Goal: Communication & Community: Answer question/provide support

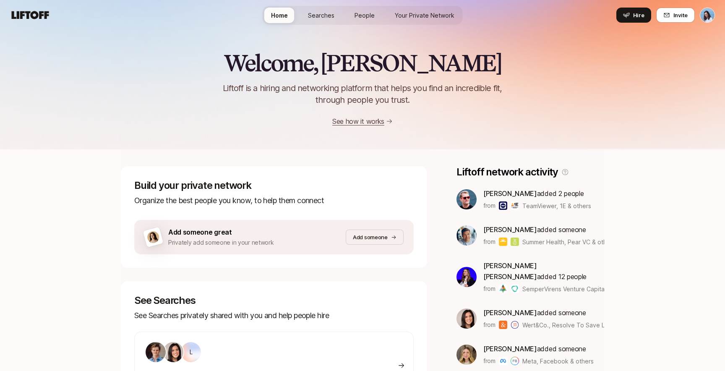
click at [324, 14] on span "Searches" at bounding box center [321, 15] width 26 height 9
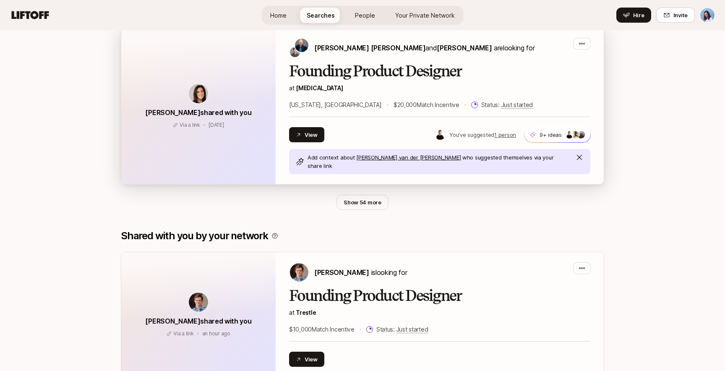
scroll to position [461, 0]
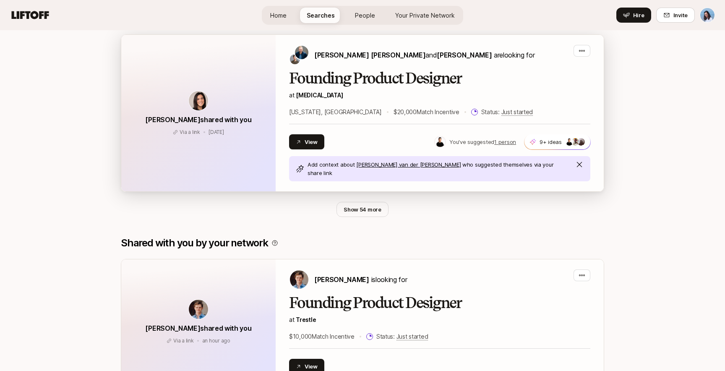
click at [510, 171] on div "Add context about Daniël van der Winden who suggested themselves via your share…" at bounding box center [439, 168] width 301 height 25
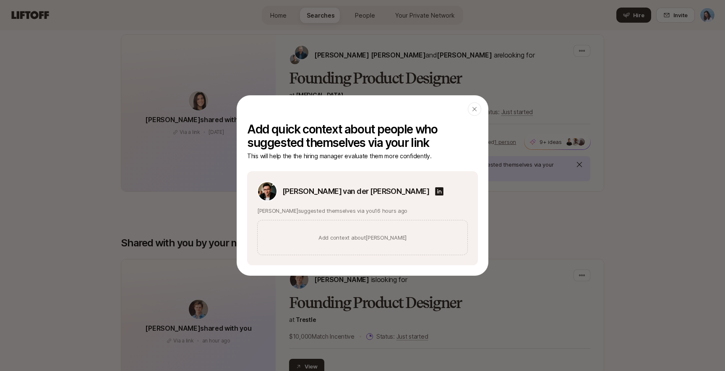
click at [355, 243] on div "Add context about Daniël" at bounding box center [362, 237] width 211 height 35
click at [370, 234] on link "Add context about Daniël" at bounding box center [362, 237] width 88 height 8
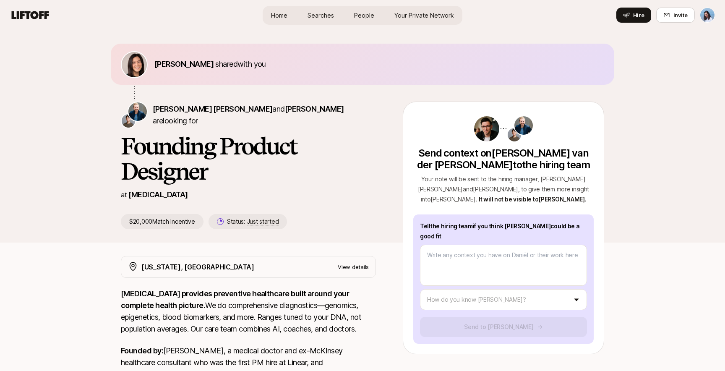
type textarea "x"
type textarea "Although [PERSON_NAME]'s and I haven't worked together, I've been following his…"
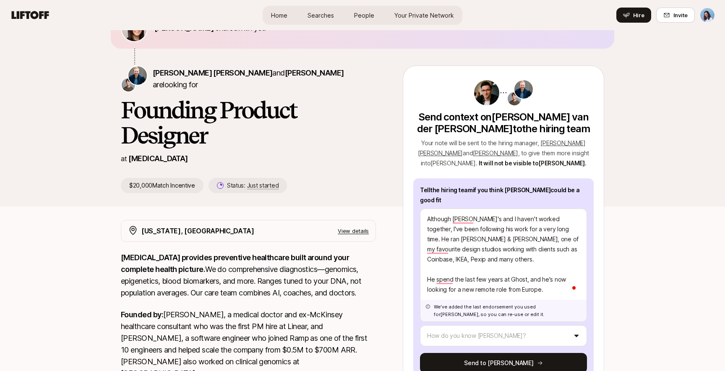
scroll to position [40, 0]
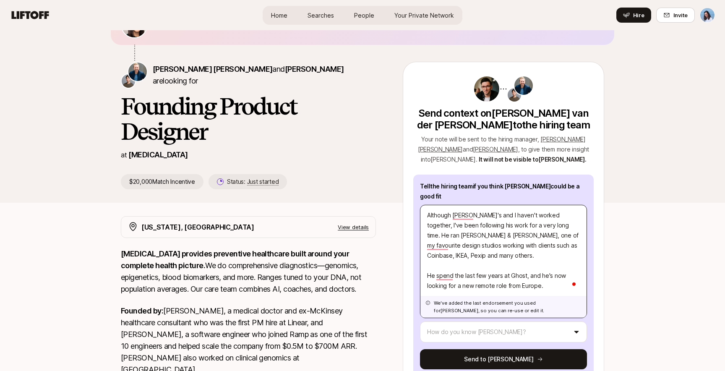
click at [553, 236] on textarea "Although [PERSON_NAME]'s and I haven't worked together, I've been following his…" at bounding box center [503, 261] width 167 height 113
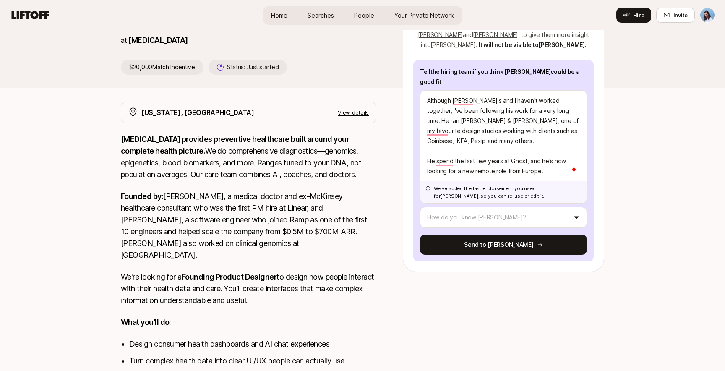
scroll to position [157, 0]
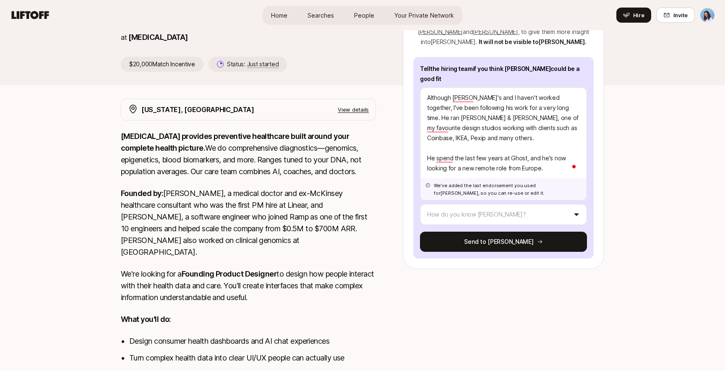
click at [143, 39] on p "[MEDICAL_DATA]" at bounding box center [157, 37] width 59 height 12
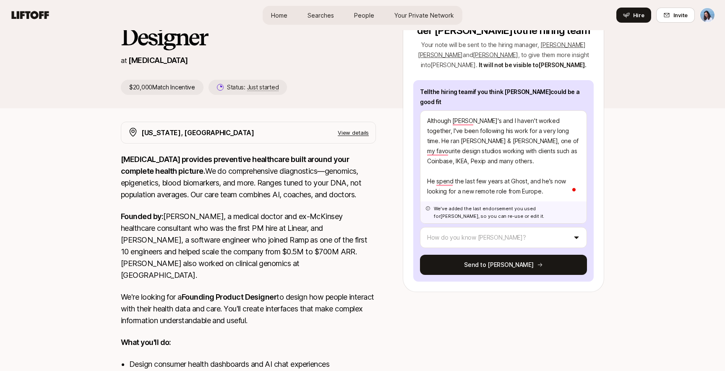
scroll to position [117, 0]
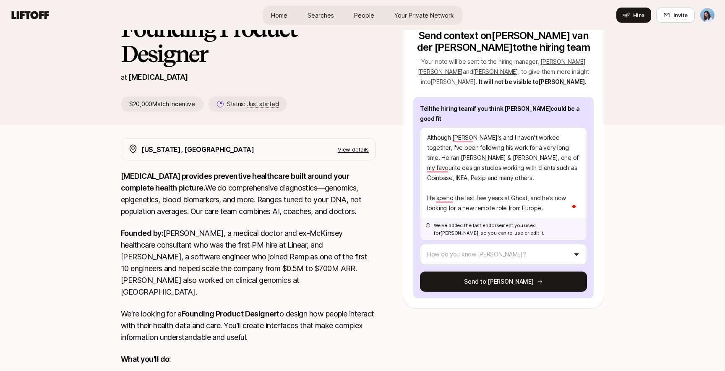
click at [362, 151] on p "View details" at bounding box center [353, 149] width 31 height 8
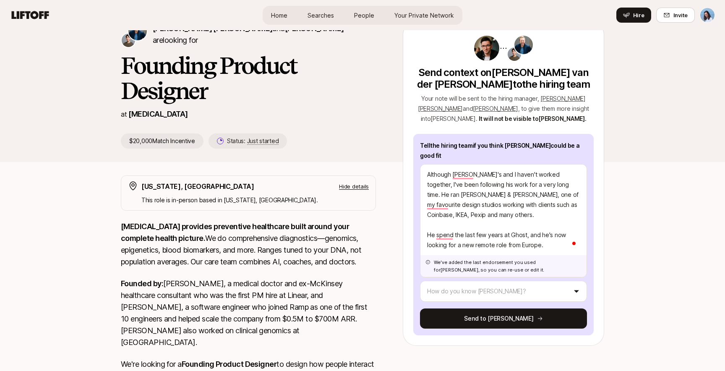
scroll to position [94, 0]
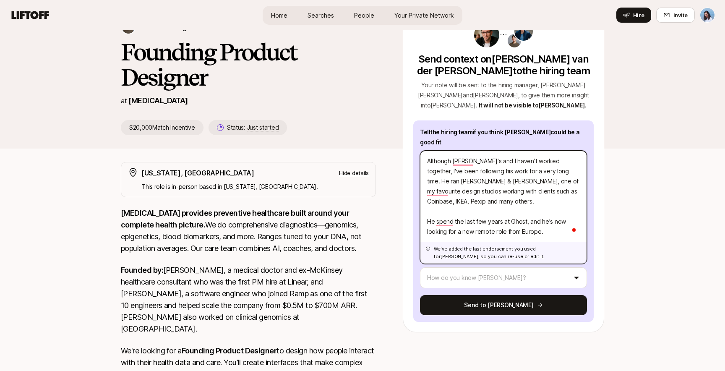
click at [468, 171] on textarea "Although [PERSON_NAME]'s and I haven't worked together, I've been following his…" at bounding box center [503, 207] width 167 height 113
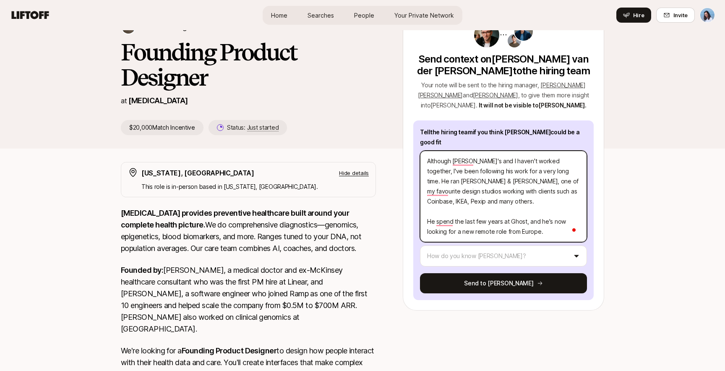
type textarea "x"
type textarea "Although [PERSON_NAME]'s and I haven't worked together, I've been following his…"
type textarea "x"
type textarea "Although [PERSON_NAME]'s and I haven't worked together, I've been following his…"
type textarea "x"
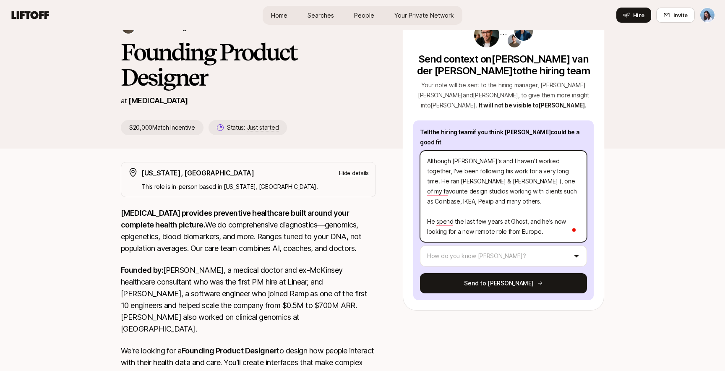
type textarea "Although [PERSON_NAME]'s and I haven't worked together, I've been following his…"
paste textarea "[URL][DOMAIN_NAME]"
type textarea "x"
type textarea "Although [PERSON_NAME]'s and I haven't worked together, I've been following his…"
click at [443, 193] on textarea "Although [PERSON_NAME]'s and I haven't worked together, I've been following his…" at bounding box center [503, 196] width 167 height 91
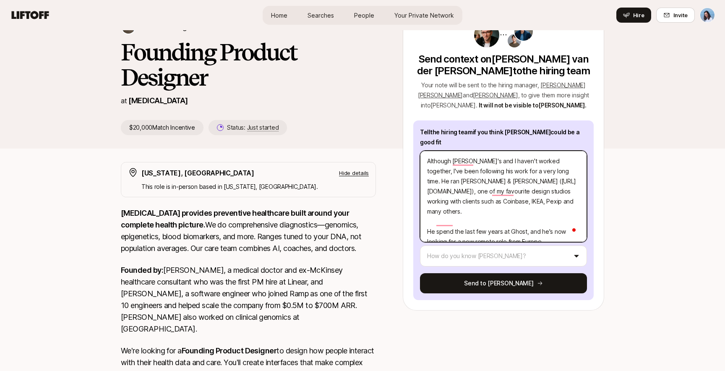
click at [443, 193] on textarea "Although [PERSON_NAME]'s and I haven't worked together, I've been following his…" at bounding box center [503, 196] width 167 height 91
type textarea "x"
type textarea "Although [PERSON_NAME]'s and I haven't worked together, I've been following his…"
type textarea "x"
type textarea "Although [PERSON_NAME]'s and I haven't worked together, I've been following his…"
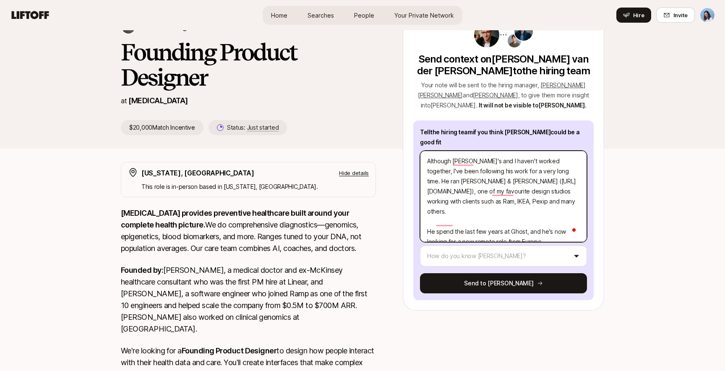
type textarea "x"
type textarea "Although [PERSON_NAME]'s and I haven't worked together, I've been following his…"
click at [451, 189] on textarea "Although [PERSON_NAME]'s and I haven't worked together, I've been following his…" at bounding box center [503, 196] width 167 height 91
type textarea "x"
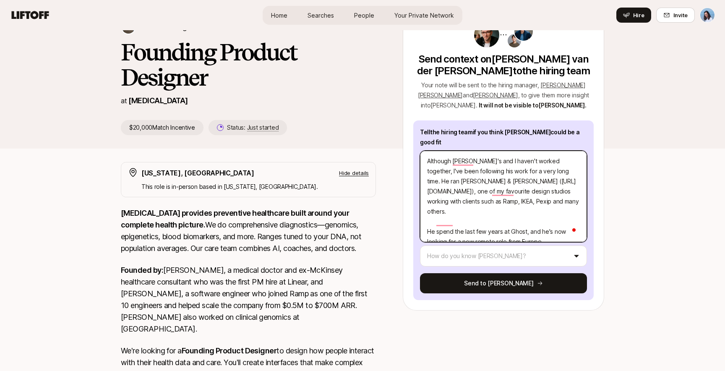
type textarea "Although [PERSON_NAME]'s and I haven't worked together, I've been following his…"
type textarea "x"
type textarea "Although [PERSON_NAME]'s and I haven't worked together, I've been following his…"
type textarea "x"
type textarea "Although [PERSON_NAME]'s and I haven't worked together, I've been following his…"
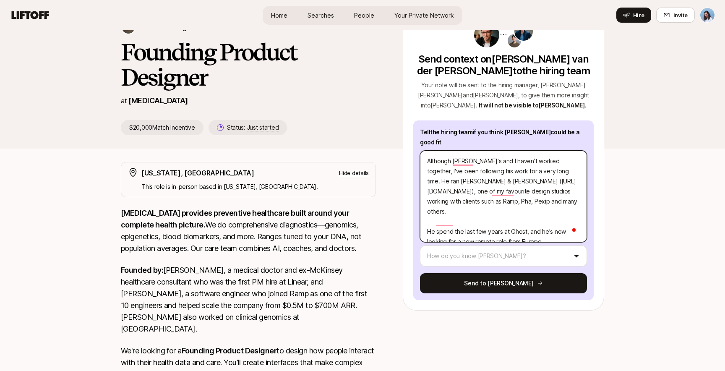
type textarea "x"
type textarea "Although [PERSON_NAME]'s and I haven't worked together, I've been following his…"
type textarea "x"
type textarea "Although [PERSON_NAME]'s and I haven't worked together, I've been following his…"
type textarea "x"
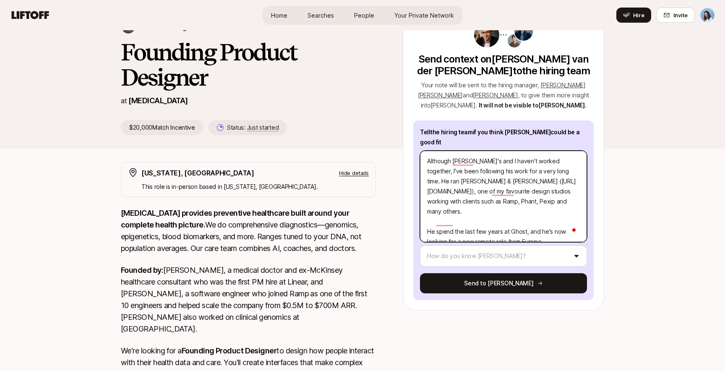
type textarea "Although [PERSON_NAME]'s and I haven't worked together, I've been following his…"
type textarea "x"
type textarea "Although [PERSON_NAME]'s and I haven't worked together, I've been following his…"
click at [477, 193] on textarea "Although [PERSON_NAME]'s and I haven't worked together, I've been following his…" at bounding box center [503, 196] width 167 height 91
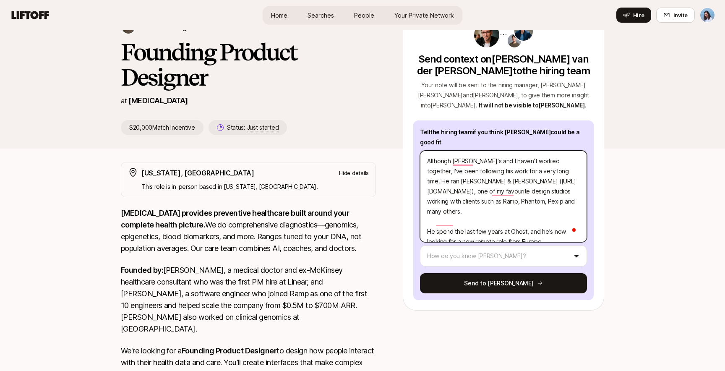
type textarea "x"
type textarea "Although [PERSON_NAME]'s and I haven't worked together, I've been following his…"
type textarea "x"
type textarea "Although [PERSON_NAME]'s and I haven't worked together, I've been following his…"
type textarea "x"
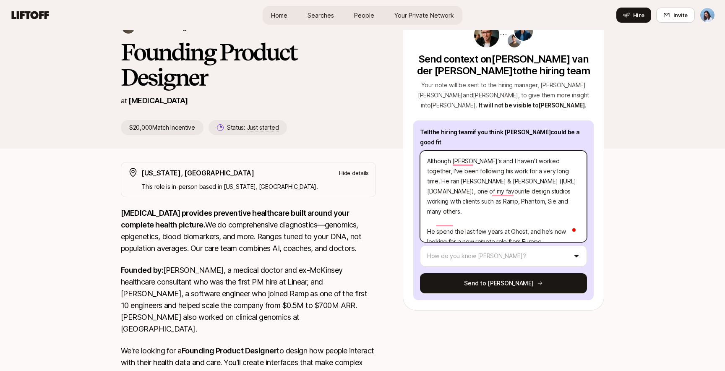
type textarea "Although [PERSON_NAME]'s and I haven't worked together, I've been following his…"
type textarea "x"
type textarea "Although [PERSON_NAME]'s and I haven't worked together, I've been following his…"
type textarea "x"
type textarea "Although [PERSON_NAME]'s and I haven't worked together, I've been following his…"
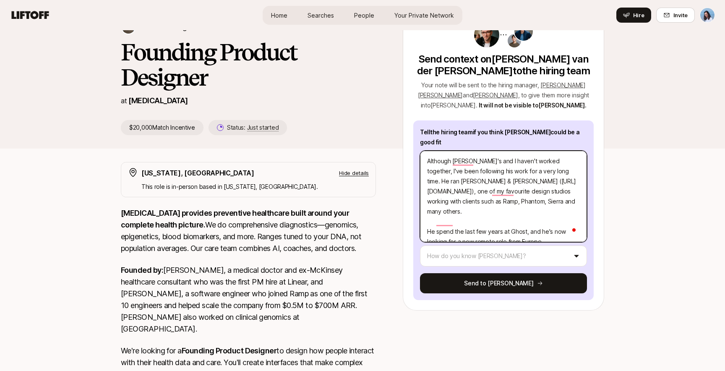
click at [479, 189] on textarea "Although [PERSON_NAME]'s and I haven't worked together, I've been following his…" at bounding box center [503, 196] width 167 height 91
type textarea "x"
type textarea "Although [PERSON_NAME]'s and I haven't worked together, I've been following his…"
type textarea "x"
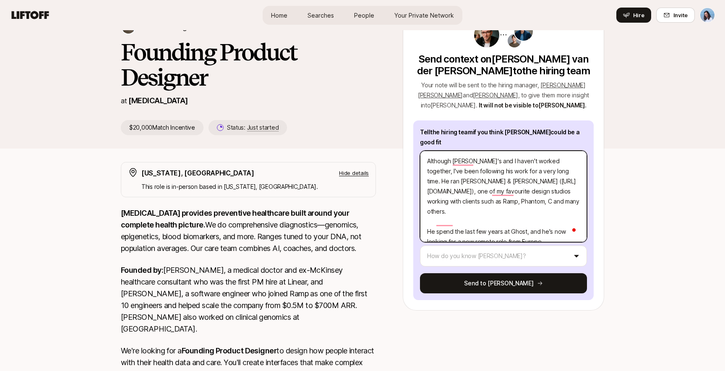
type textarea "Although [PERSON_NAME]'s and I haven't worked together, I've been following his…"
type textarea "x"
type textarea "Although [PERSON_NAME]'s and I haven't worked together, I've been following his…"
type textarea "x"
type textarea "Although [PERSON_NAME]'s and I haven't worked together, I've been following his…"
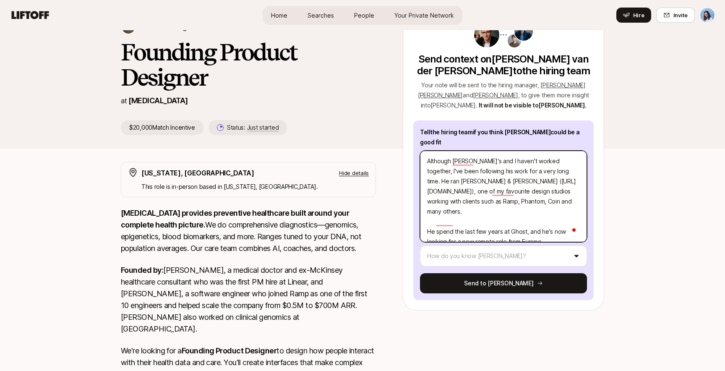
type textarea "x"
type textarea "Although [PERSON_NAME]'s and I haven't worked together, I've been following his…"
type textarea "x"
type textarea "Although [PERSON_NAME]'s and I haven't worked together, I've been following his…"
type textarea "x"
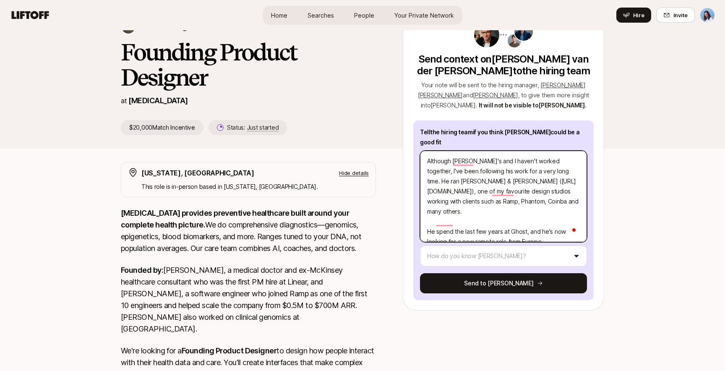
type textarea "Although [PERSON_NAME]'s and I haven't worked together, I've been following his…"
type textarea "x"
type textarea "Although [PERSON_NAME]'s and I haven't worked together, I've been following his…"
click at [552, 223] on textarea "Although [PERSON_NAME]'s and I haven't worked together, I've been following his…" at bounding box center [503, 196] width 167 height 91
drag, startPoint x: 546, startPoint y: 221, endPoint x: 474, endPoint y: 222, distance: 71.7
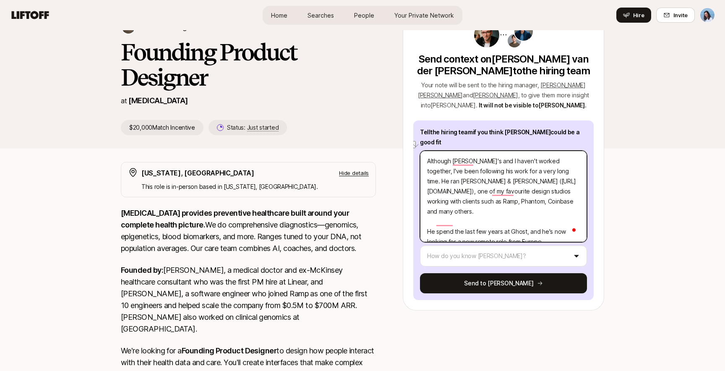
click at [474, 222] on textarea "Although [PERSON_NAME]'s and I haven't worked together, I've been following his…" at bounding box center [503, 196] width 167 height 91
type textarea "x"
type textarea "Although [PERSON_NAME]'s and I haven't worked together, I've been following his…"
type textarea "x"
type textarea "Although [PERSON_NAME]'s and I haven't worked together, I've been following his…"
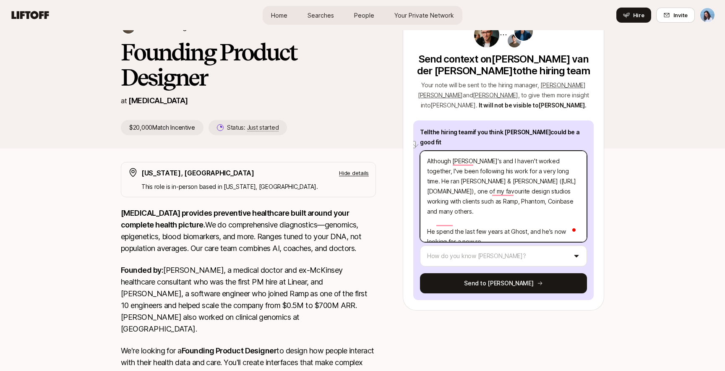
type textarea "x"
type textarea "Although [PERSON_NAME]'s and I haven't worked together, I've been following his…"
type textarea "x"
type textarea "Although [PERSON_NAME]'s and I haven't worked together, I've been following his…"
type textarea "x"
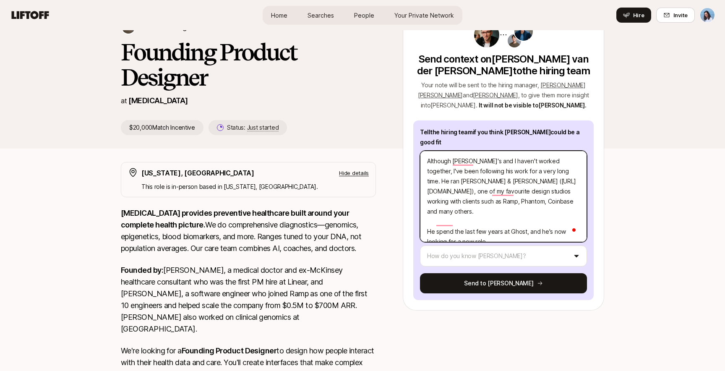
type textarea "Although [PERSON_NAME]'s and I haven't worked together, I've been following his…"
type textarea "x"
type textarea "Although [PERSON_NAME]'s and I haven't worked together, I've been following his…"
type textarea "x"
type textarea "Although [PERSON_NAME]'s and I haven't worked together, I've been following his…"
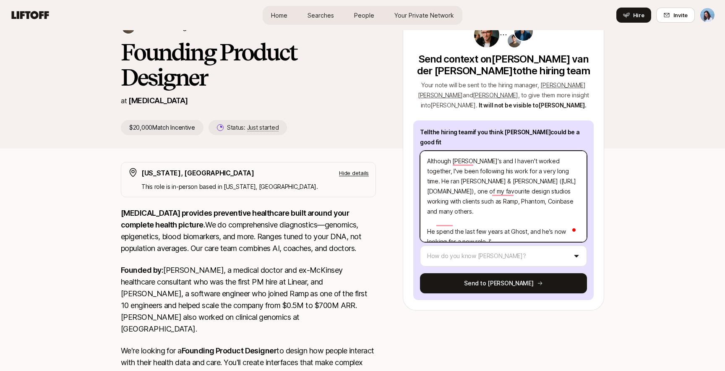
type textarea "x"
type textarea "Although [PERSON_NAME]'s and I haven't worked together, I've been following his…"
type textarea "x"
type textarea "Although [PERSON_NAME]'s and I haven't worked together, I've been following his…"
type textarea "x"
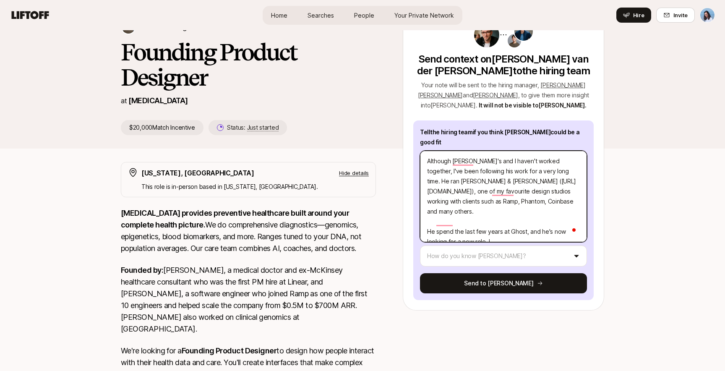
type textarea "Although [PERSON_NAME]'s and I haven't worked together, I've been following his…"
type textarea "x"
type textarea "Although [PERSON_NAME]'s and I haven't worked together, I've been following his…"
type textarea "x"
type textarea "Although [PERSON_NAME]'s and I haven't worked together, I've been following his…"
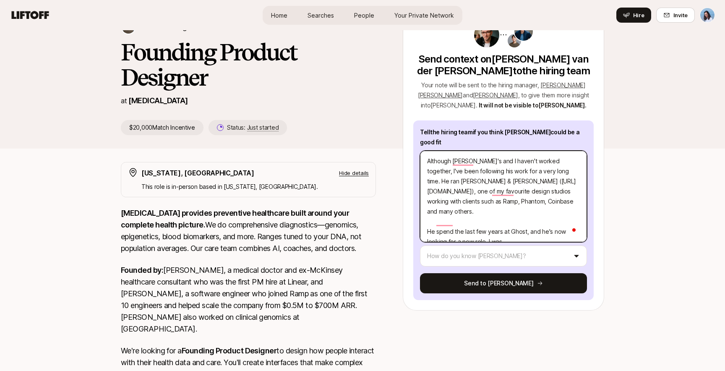
type textarea "x"
type textarea "Although [PERSON_NAME]'s and I haven't worked together, I've been following his…"
type textarea "x"
type textarea "Although [PERSON_NAME]'s and I haven't worked together, I've been following his…"
type textarea "x"
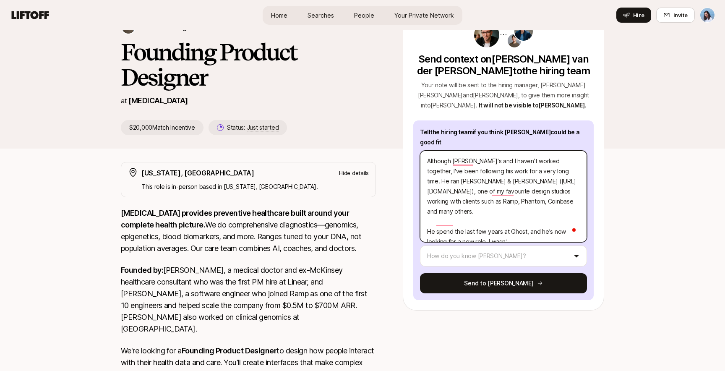
type textarea "Although [PERSON_NAME]'s and I haven't worked together, I've been following his…"
type textarea "x"
type textarea "Although [PERSON_NAME]'s and I haven't worked together, I've been following his…"
type textarea "x"
type textarea "Although [PERSON_NAME]'s and I haven't worked together, I've been following his…"
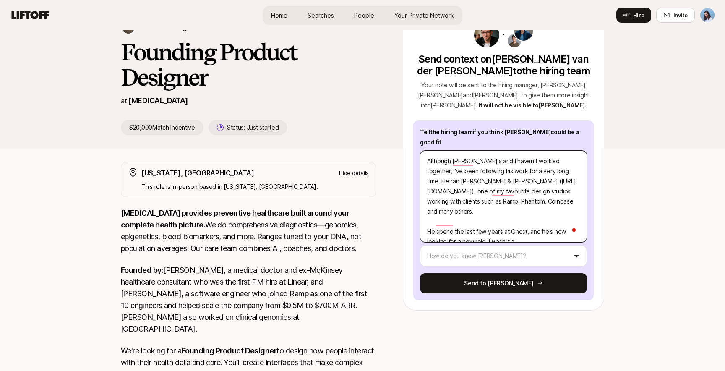
type textarea "x"
type textarea "Although [PERSON_NAME]'s and I haven't worked together, I've been following his…"
type textarea "x"
type textarea "Although [PERSON_NAME]'s and I haven't worked together, I've been following his…"
type textarea "x"
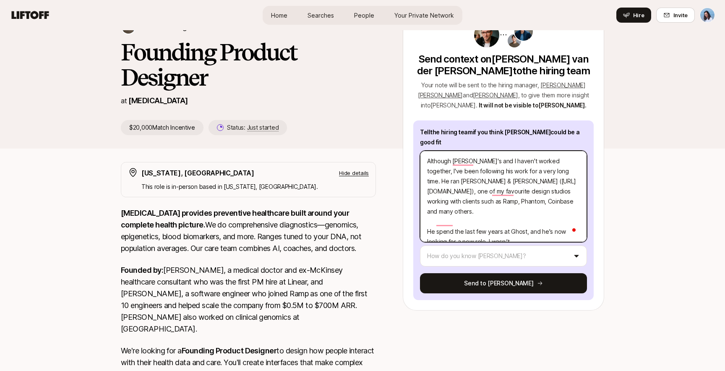
type textarea "Although [PERSON_NAME]'s and I haven't worked together, I've been following his…"
type textarea "x"
type textarea "Although [PERSON_NAME]'s and I haven't worked together, I've been following his…"
type textarea "x"
type textarea "Although [PERSON_NAME]'s and I haven't worked together, I've been following his…"
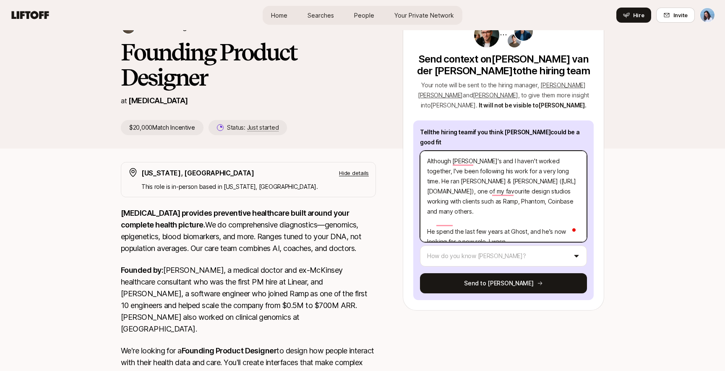
type textarea "x"
type textarea "Although [PERSON_NAME]'s and I haven't worked together, I've been following his…"
type textarea "x"
type textarea "Although [PERSON_NAME]'s and I haven't worked together, I've been following his…"
type textarea "x"
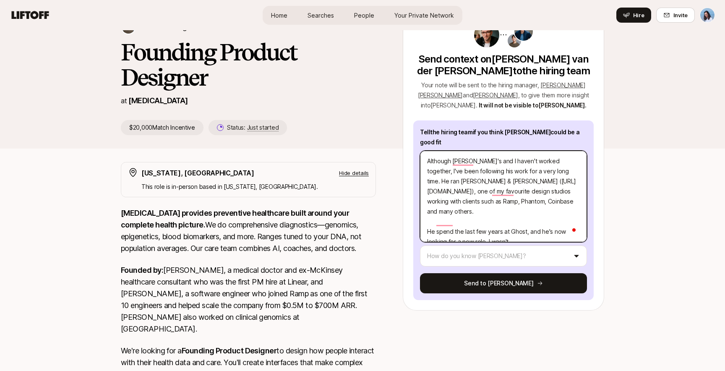
type textarea "Although [PERSON_NAME]'s and I haven't worked together, I've been following his…"
type textarea "x"
type textarea "Although [PERSON_NAME]'s and I haven't worked together, I've been following his…"
type textarea "x"
type textarea "Although [PERSON_NAME]'s and I haven't worked together, I've been following his…"
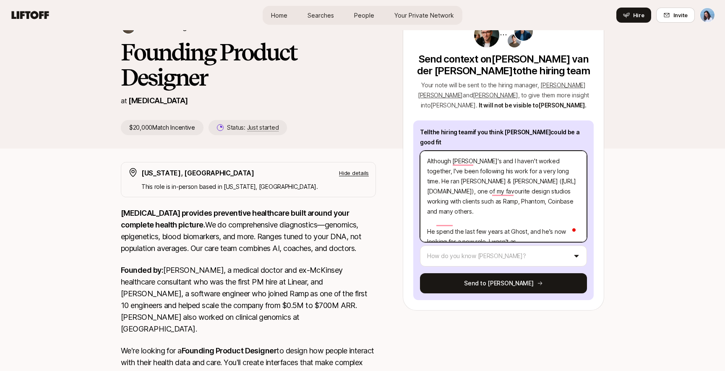
type textarea "x"
type textarea "Although [PERSON_NAME]'s and I haven't worked together, I've been following his…"
type textarea "x"
type textarea "Although [PERSON_NAME]'s and I haven't worked together, I've been following his…"
type textarea "x"
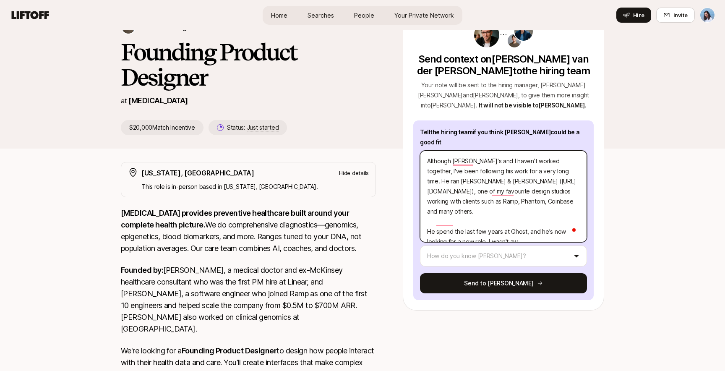
type textarea "Although [PERSON_NAME]'s and I haven't worked together, I've been following his…"
type textarea "x"
type textarea "Although [PERSON_NAME]'s and I haven't worked together, I've been following his…"
type textarea "x"
type textarea "Although [PERSON_NAME]'s and I haven't worked together, I've been following his…"
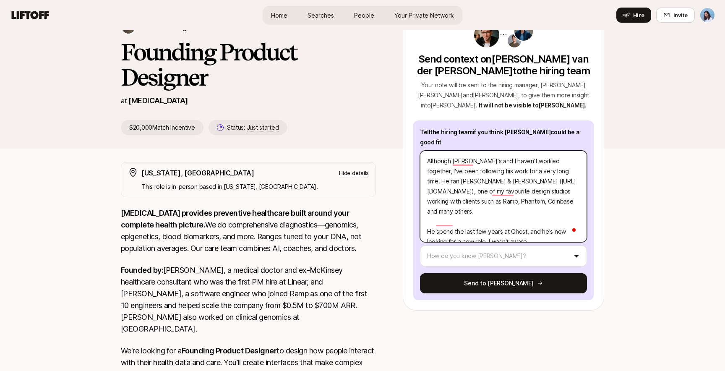
type textarea "x"
type textarea "Although [PERSON_NAME]'s and I haven't worked together, I've been following his…"
type textarea "x"
type textarea "Although [PERSON_NAME]'s and I haven't worked together, I've been following his…"
type textarea "x"
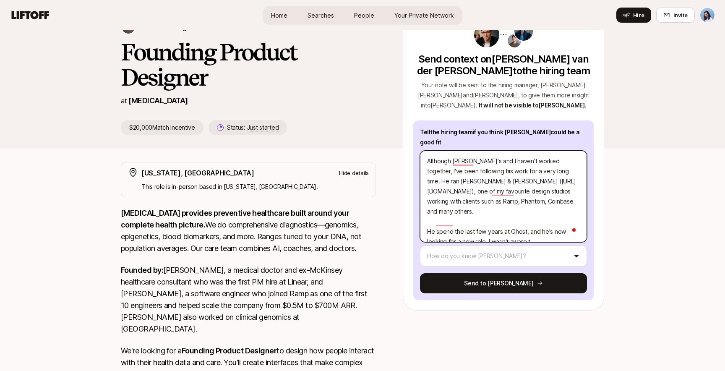
type textarea "Although [PERSON_NAME]'s and I haven't worked together, I've been following his…"
type textarea "x"
type textarea "Although [PERSON_NAME]'s and I haven't worked together, I've been following his…"
type textarea "x"
type textarea "Although [PERSON_NAME]'s and I haven't worked together, I've been following his…"
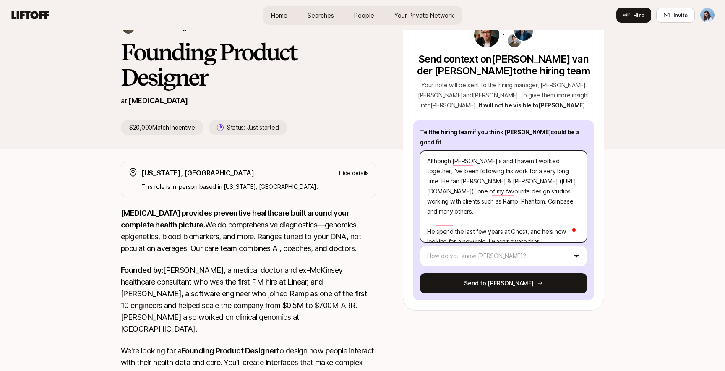
type textarea "x"
type textarea "Although [PERSON_NAME]'s and I haven't worked together, I've been following his…"
type textarea "x"
type textarea "Although [PERSON_NAME]'s and I haven't worked together, I've been following his…"
type textarea "x"
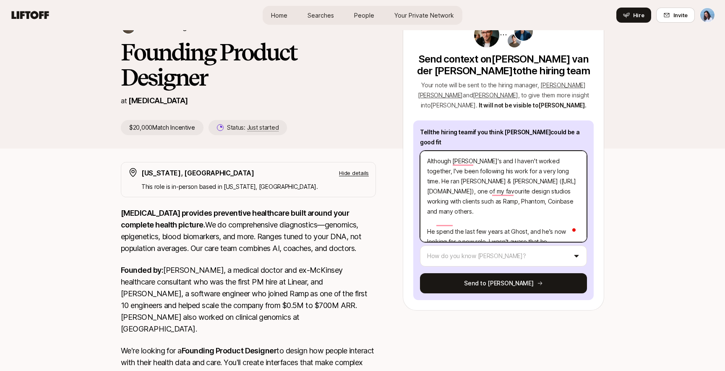
type textarea "Although [PERSON_NAME]'s and I haven't worked together, I've been following his…"
type textarea "x"
type textarea "Although [PERSON_NAME]'s and I haven't worked together, I've been following his…"
type textarea "x"
type textarea "Although [PERSON_NAME]'s and I haven't worked together, I've been following his…"
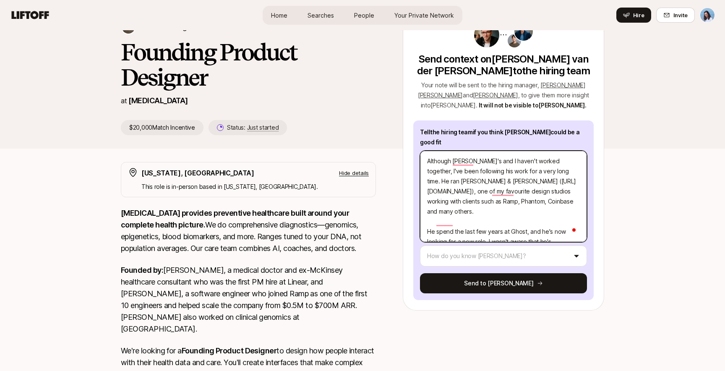
type textarea "x"
type textarea "Although [PERSON_NAME]'s and I haven't worked together, I've been following his…"
type textarea "x"
type textarea "Although [PERSON_NAME]'s and I haven't worked together, I've been following his…"
type textarea "x"
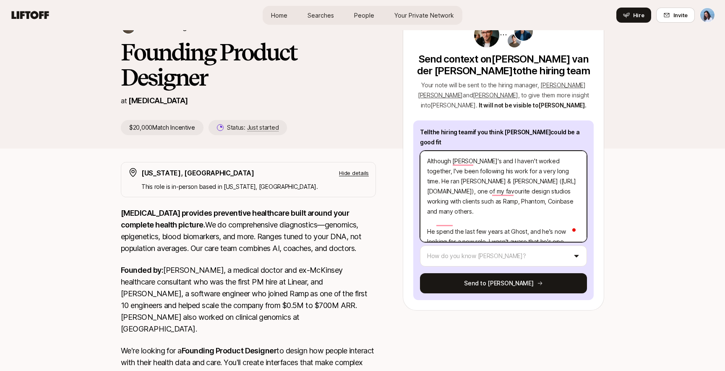
type textarea "Although [PERSON_NAME]'s and I haven't worked together, I've been following his…"
type textarea "x"
type textarea "Although [PERSON_NAME]'s and I haven't worked together, I've been following his…"
type textarea "x"
type textarea "Although [PERSON_NAME]'s and I haven't worked together, I've been following his…"
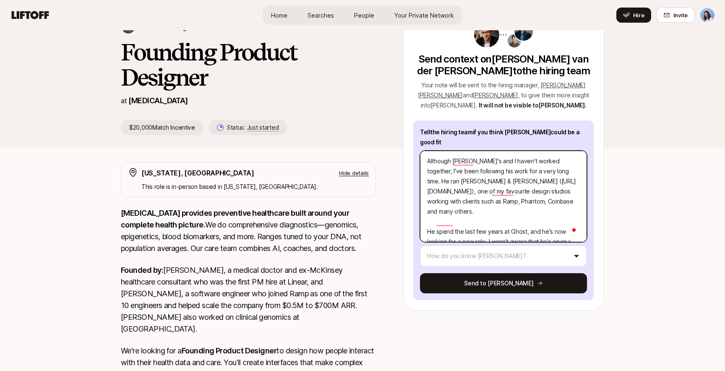
type textarea "x"
type textarea "Although [PERSON_NAME]'s and I haven't worked together, I've been following his…"
type textarea "x"
type textarea "Although [PERSON_NAME]'s and I haven't worked together, I've been following his…"
type textarea "x"
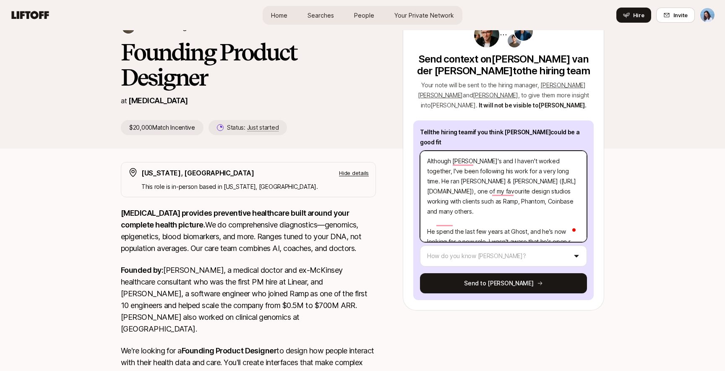
type textarea "Although [PERSON_NAME]'s and I haven't worked together, I've been following his…"
type textarea "x"
type textarea "Although [PERSON_NAME]'s and I haven't worked together, I've been following his…"
type textarea "x"
type textarea "Although [PERSON_NAME]'s and I haven't worked together, I've been following his…"
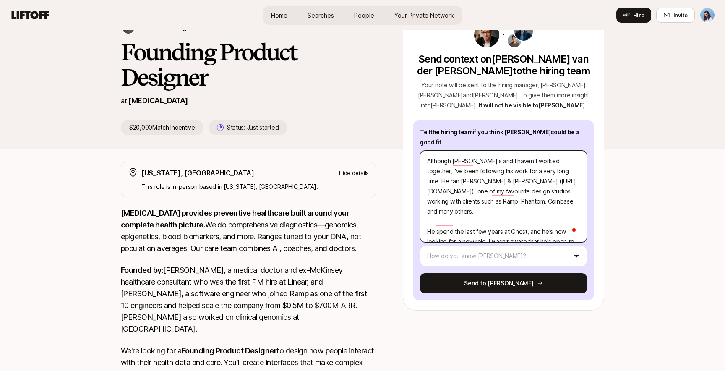
type textarea "x"
type textarea "Although [PERSON_NAME]'s and I haven't worked together, I've been following his…"
type textarea "x"
type textarea "Although [PERSON_NAME]'s and I haven't worked together, I've been following his…"
type textarea "x"
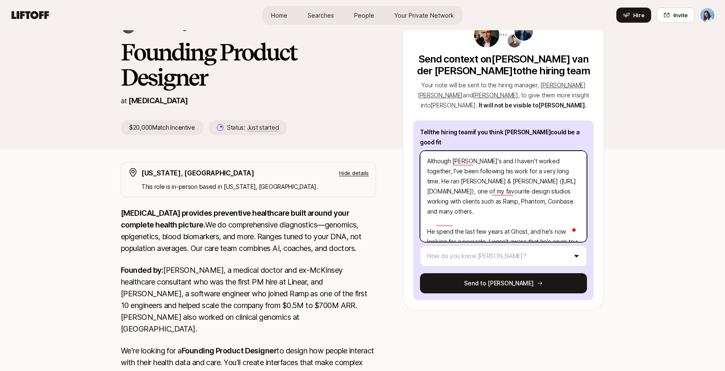
type textarea "Although [PERSON_NAME]'s and I haven't worked together, I've been following his…"
type textarea "x"
type textarea "Although [PERSON_NAME]'s and I haven't worked together, I've been following his…"
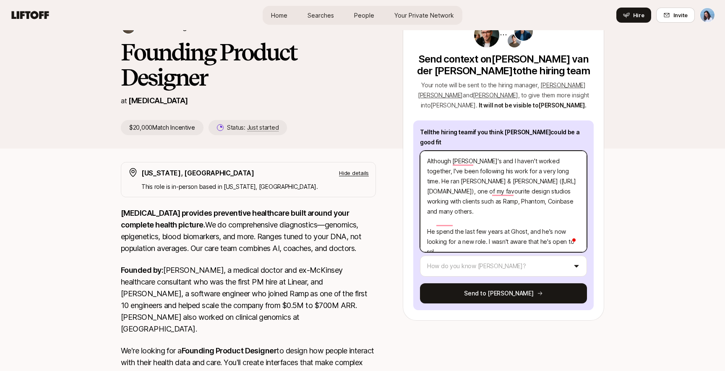
type textarea "x"
type textarea "Although [PERSON_NAME]'s and I haven't worked together, I've been following his…"
type textarea "x"
type textarea "Although [PERSON_NAME]'s and I haven't worked together, I've been following his…"
type textarea "x"
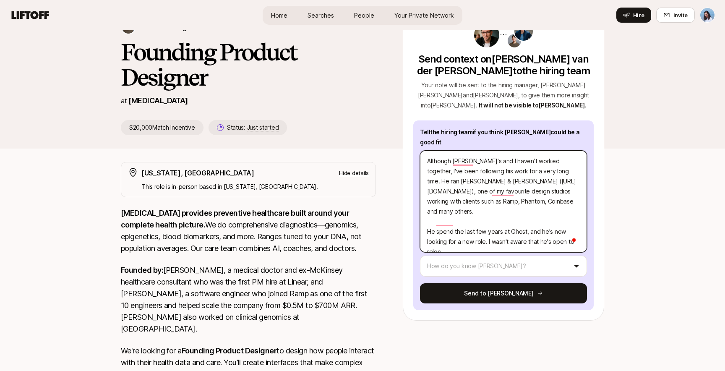
type textarea "Although [PERSON_NAME]'s and I haven't worked together, I've been following his…"
type textarea "x"
type textarea "Although [PERSON_NAME]'s and I haven't worked together, I've been following his…"
type textarea "x"
type textarea "Although [PERSON_NAME]'s and I haven't worked together, I've been following his…"
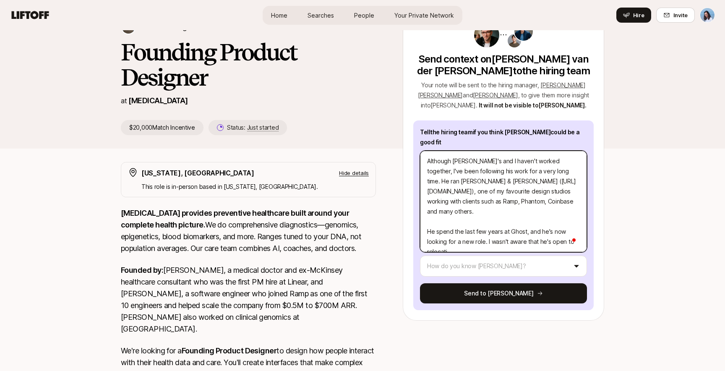
type textarea "x"
type textarea "Although [PERSON_NAME]'s and I haven't worked together, I've been following his…"
type textarea "x"
type textarea "Although [PERSON_NAME]'s and I haven't worked together, I've been following his…"
type textarea "x"
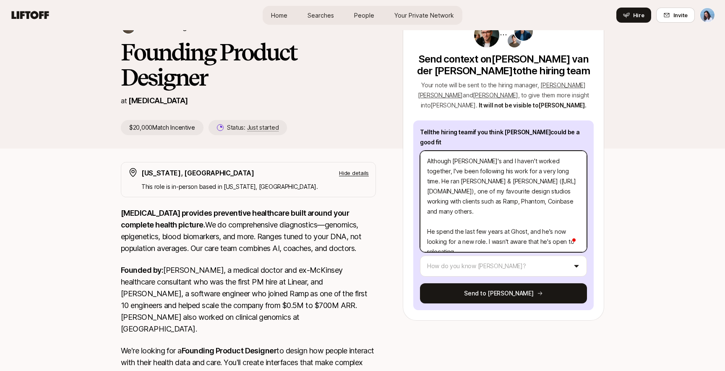
type textarea "Although [PERSON_NAME]'s and I haven't worked together, I've been following his…"
type textarea "x"
type textarea "Although [PERSON_NAME]'s and I haven't worked together, I've been following his…"
type textarea "x"
type textarea "Although [PERSON_NAME]'s and I haven't worked together, I've been following his…"
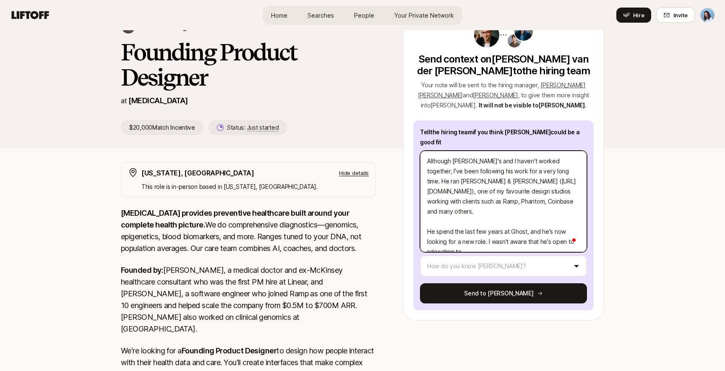
type textarea "x"
type textarea "Although [PERSON_NAME]'s and I haven't worked together, I've been following his…"
type textarea "x"
type textarea "Although [PERSON_NAME]'s and I haven't worked together, I've been following his…"
type textarea "x"
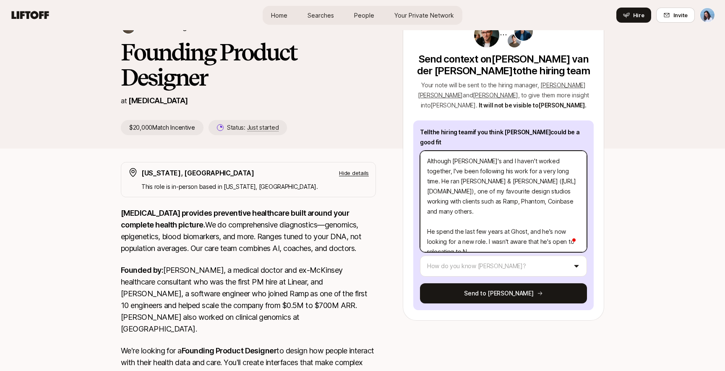
type textarea "Although [PERSON_NAME]'s and I haven't worked together, I've been following his…"
type textarea "x"
type textarea "Although [PERSON_NAME]'s and I haven't worked together, I've been following his…"
type textarea "x"
type textarea "Although [PERSON_NAME]'s and I haven't worked together, I've been following his…"
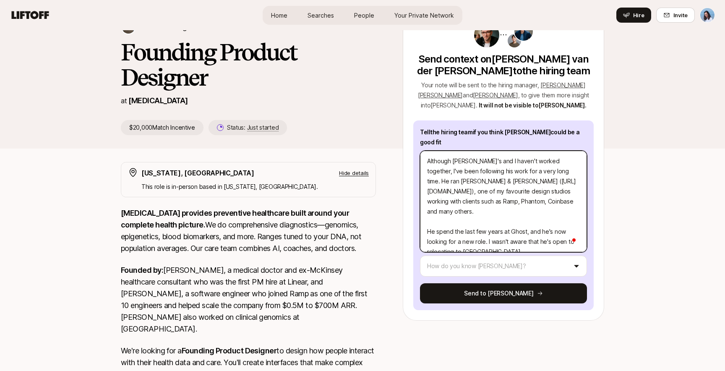
type textarea "x"
type textarea "Although [PERSON_NAME]'s and I haven't worked together, I've been following his…"
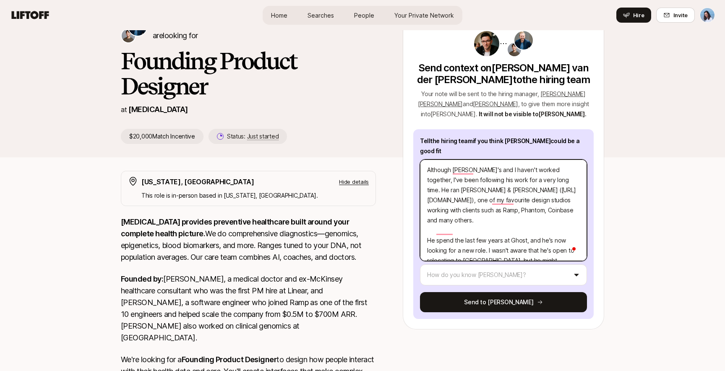
scroll to position [88, 0]
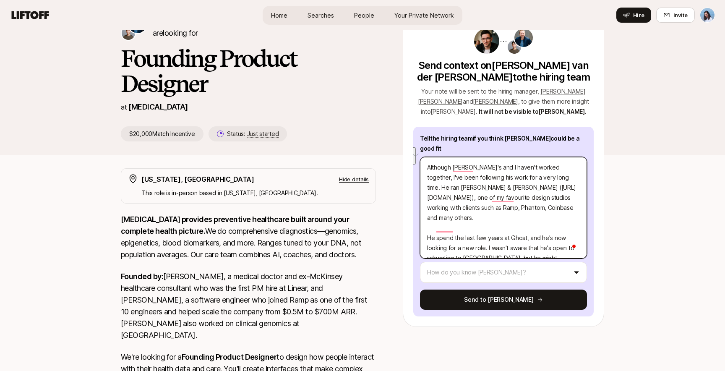
drag, startPoint x: 542, startPoint y: 166, endPoint x: 556, endPoint y: 157, distance: 16.3
click at [556, 157] on textarea "Although [PERSON_NAME]'s and I haven't worked together, I've been following his…" at bounding box center [503, 208] width 167 height 102
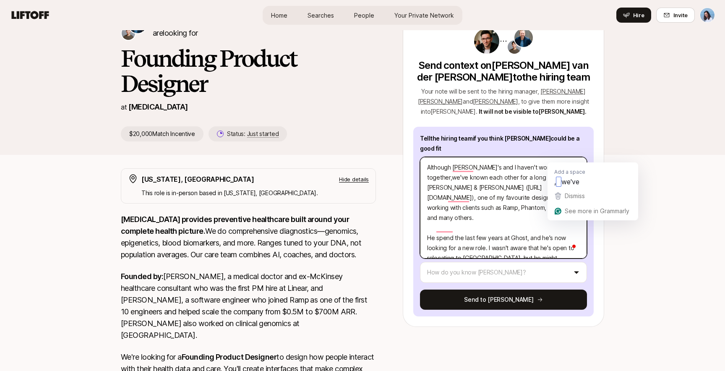
click at [555, 159] on textarea "Although [PERSON_NAME]'s and I haven't worked together,we've known each other f…" at bounding box center [503, 208] width 167 height 102
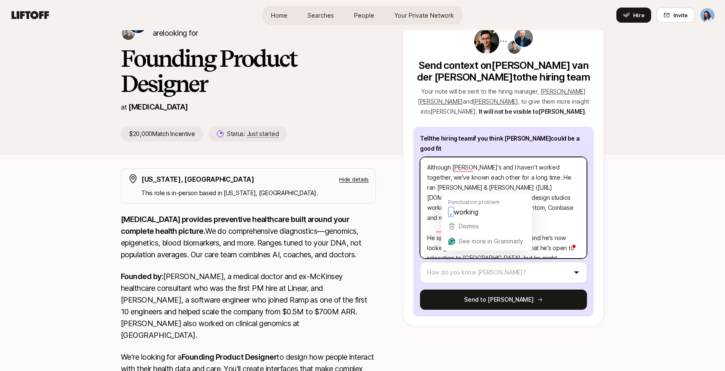
click at [447, 188] on textarea "Although [PERSON_NAME]'s and I haven't worked together, we've known each other …" at bounding box center [503, 208] width 167 height 102
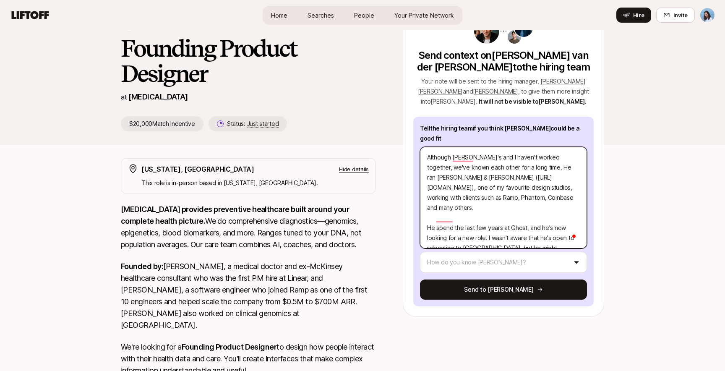
scroll to position [105, 0]
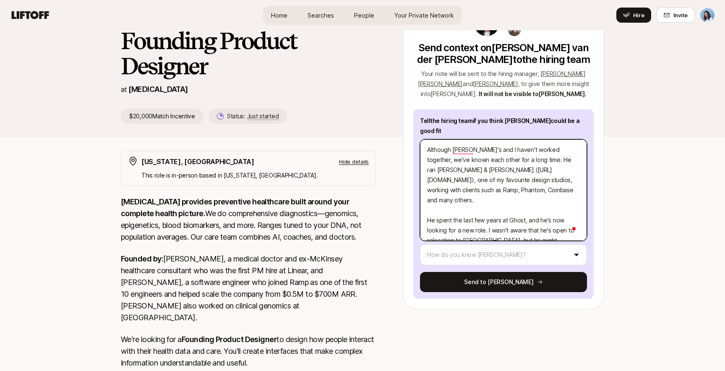
click at [516, 221] on textarea "Although [PERSON_NAME]'s and I haven't worked together, we've known each other …" at bounding box center [503, 190] width 167 height 102
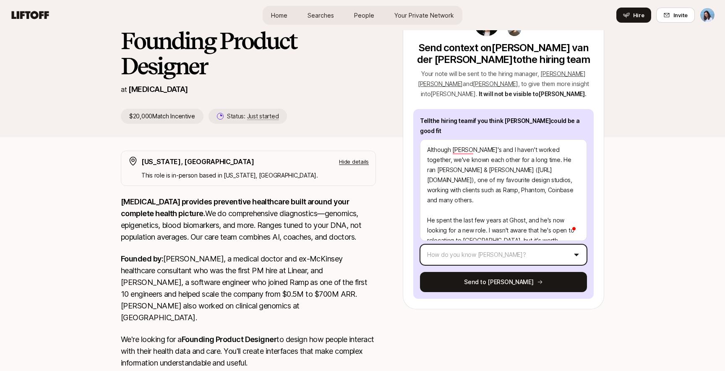
click at [530, 247] on html "Home Searches People Your Private Network Hire Home Searches People Your Privat…" at bounding box center [362, 80] width 725 height 371
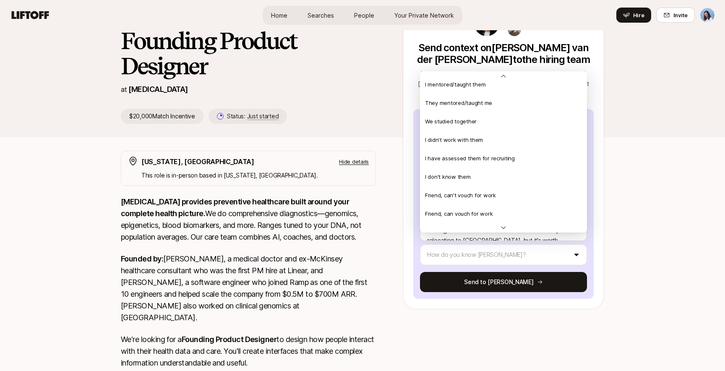
scroll to position [181, 0]
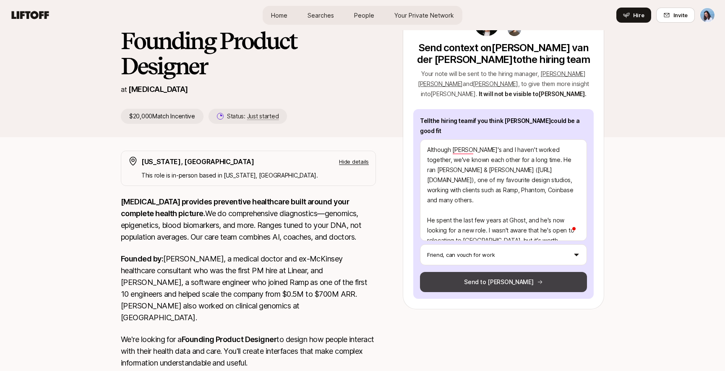
click at [512, 272] on button "Send to [PERSON_NAME]" at bounding box center [503, 282] width 167 height 20
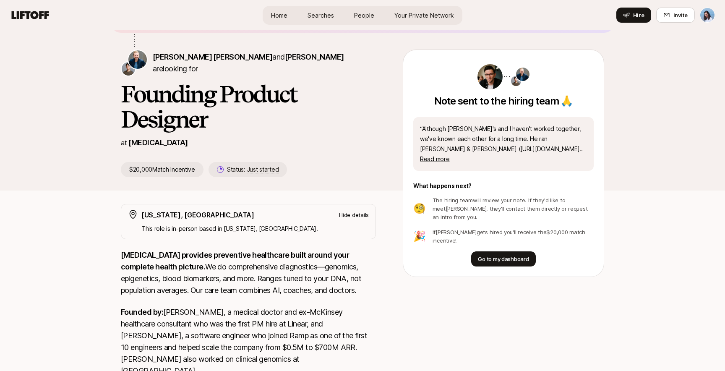
scroll to position [50, 0]
